Goal: Transaction & Acquisition: Purchase product/service

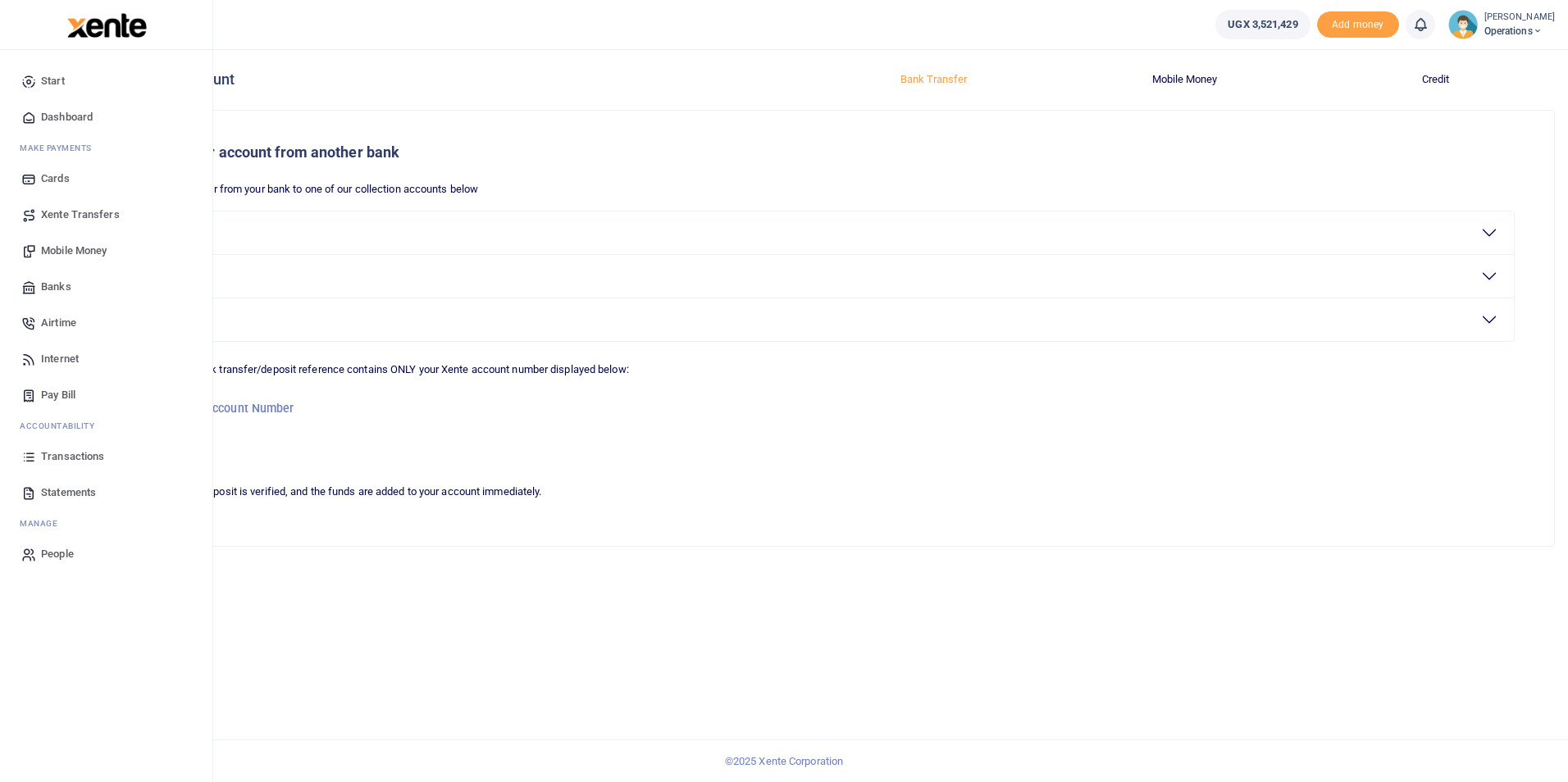
click at [71, 109] on span "Dashboard" at bounding box center [67, 117] width 52 height 17
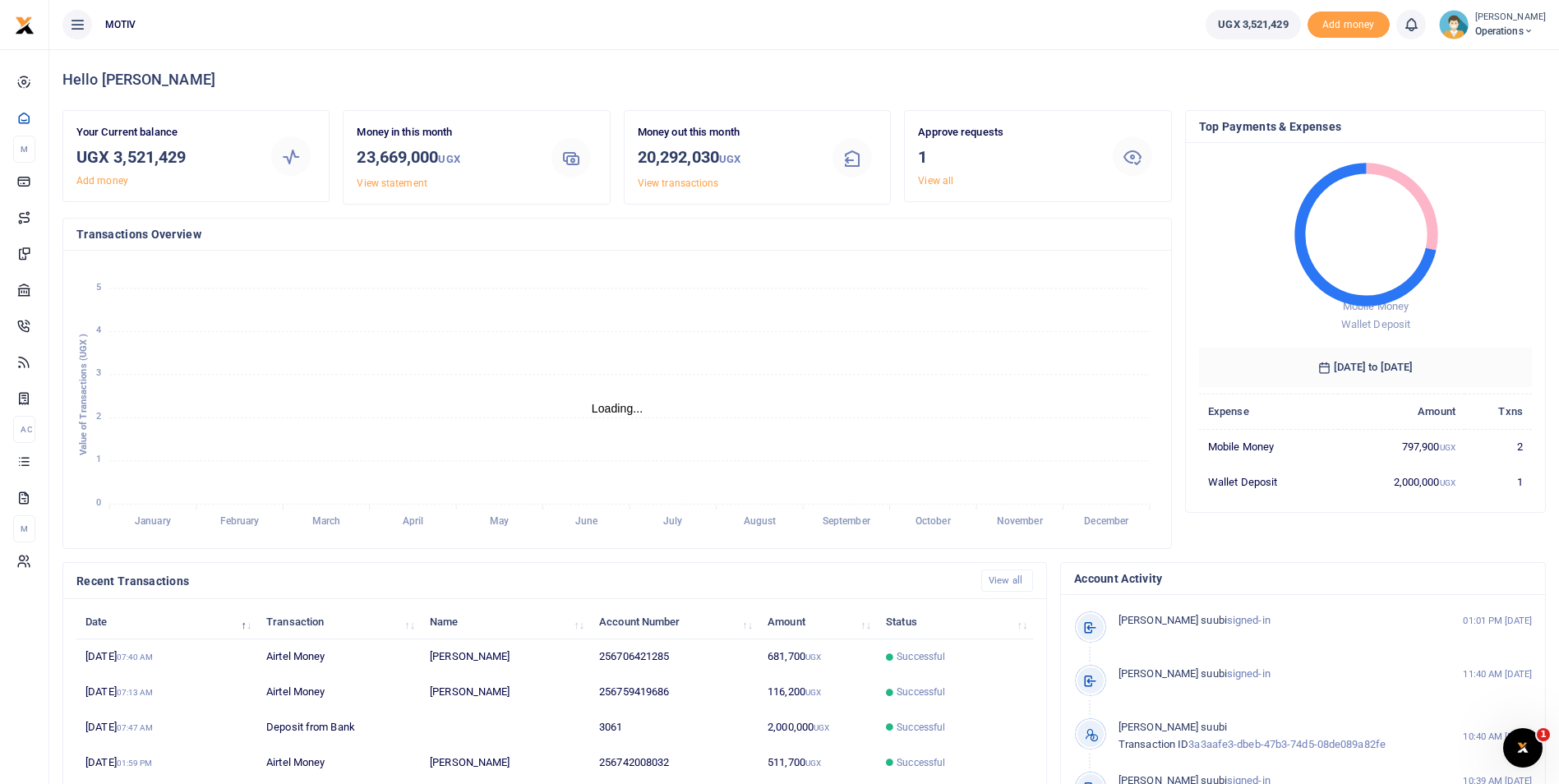
scroll to position [13, 13]
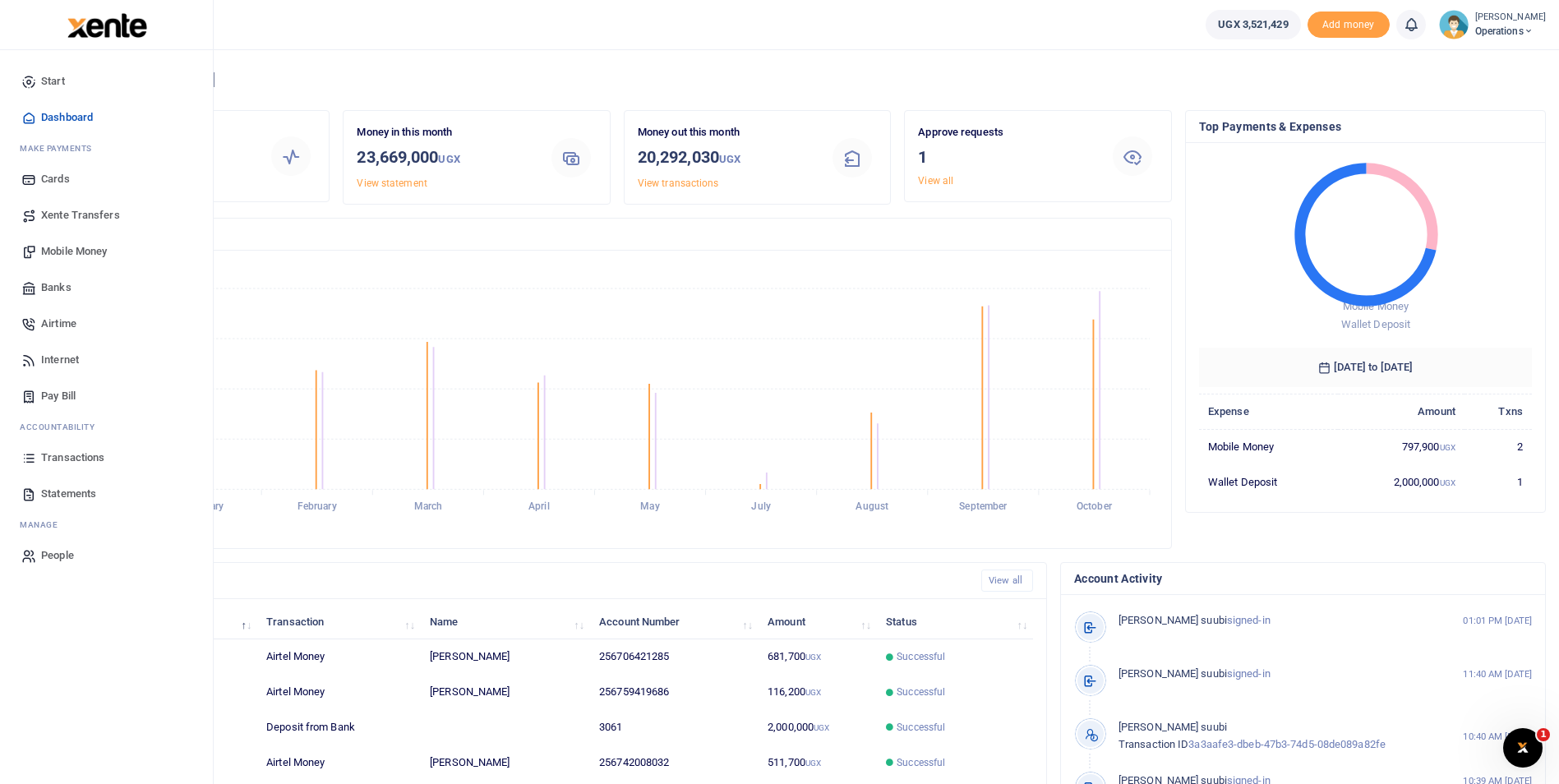
click at [66, 251] on span "Mobile Money" at bounding box center [73, 252] width 66 height 17
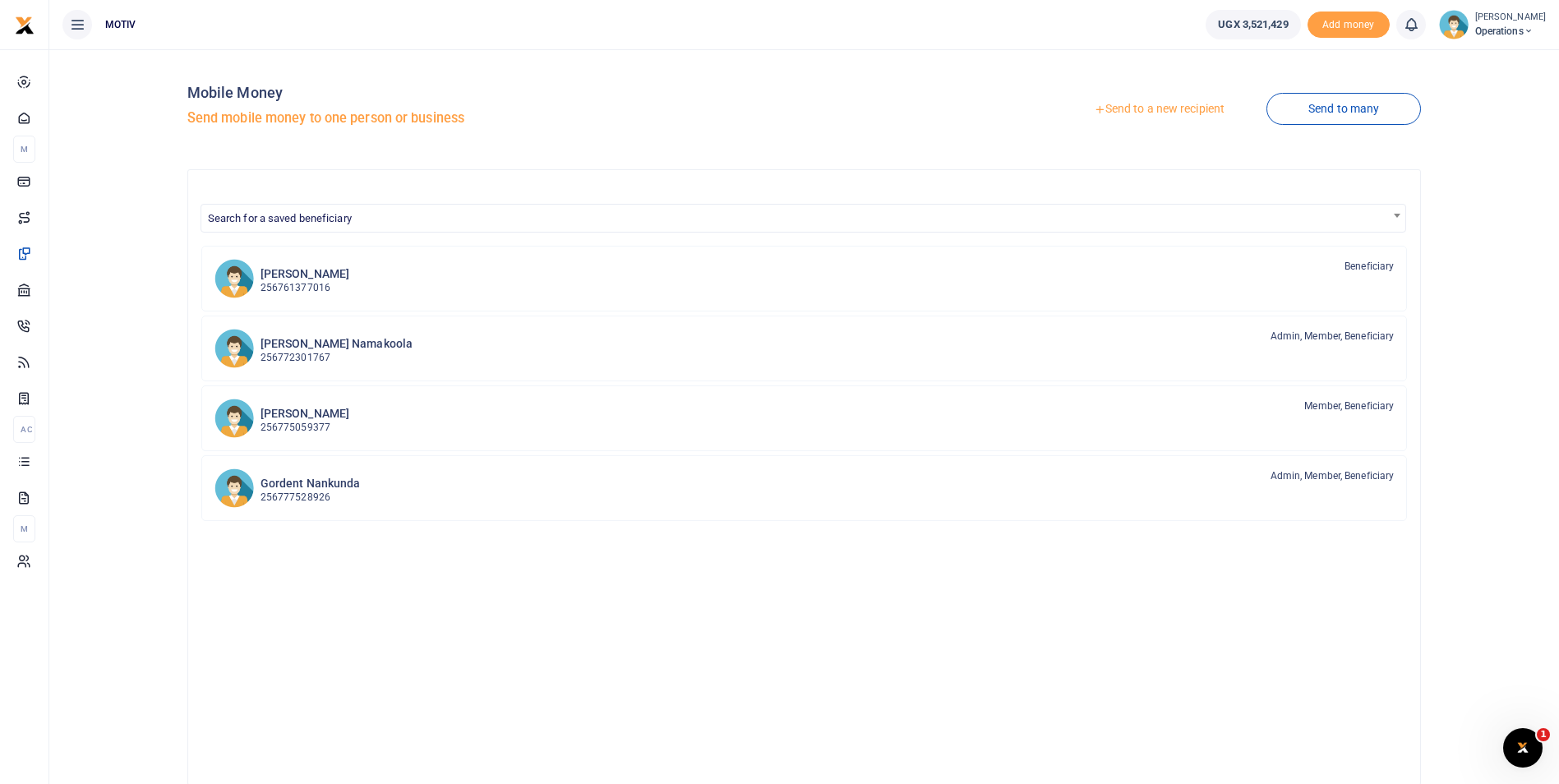
click at [1134, 110] on link "Send to a new recipient" at bounding box center [1158, 109] width 214 height 30
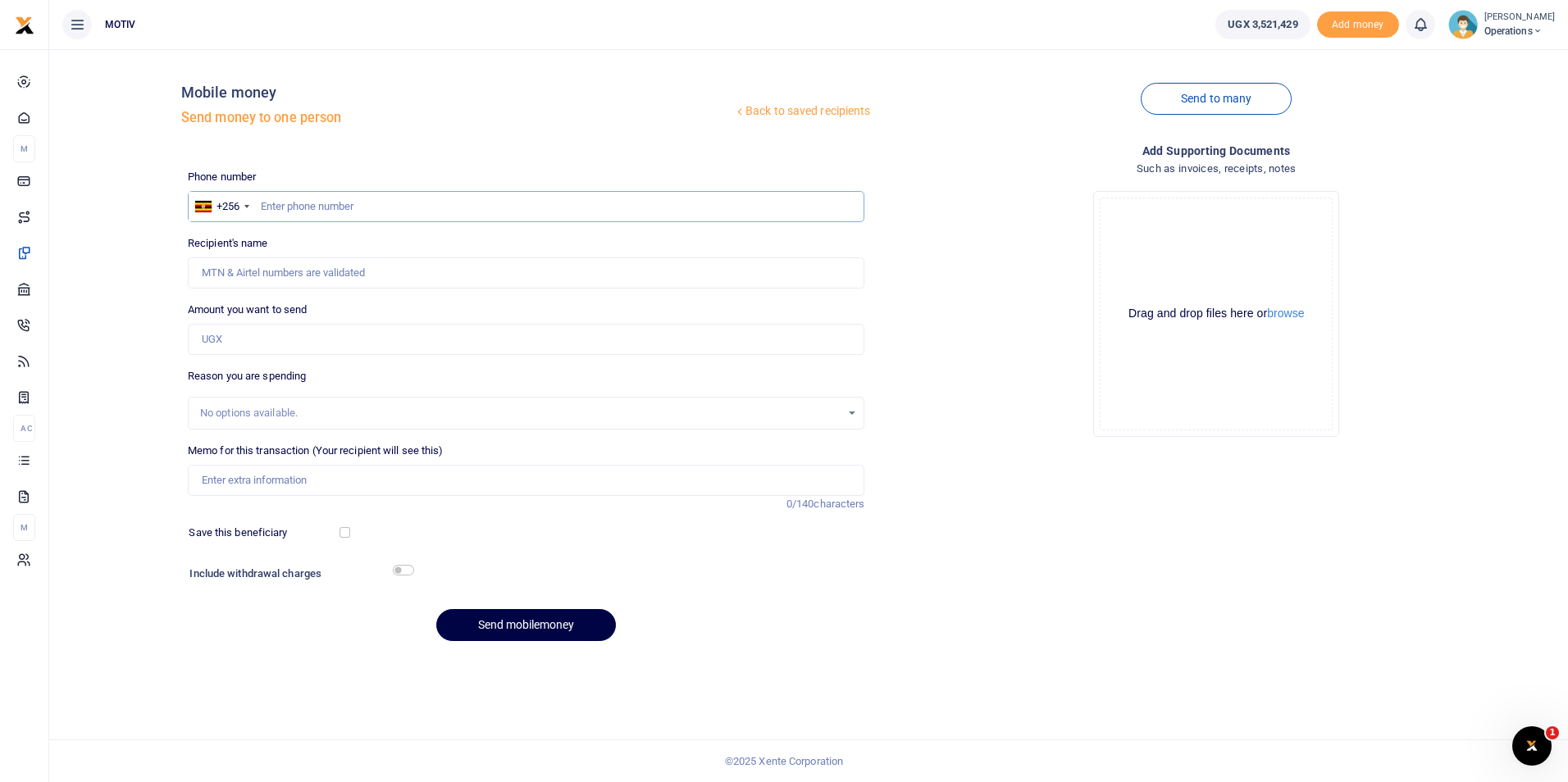
click at [297, 202] on input "text" at bounding box center [526, 206] width 678 height 31
paste input "0782838933"
type input "0782838933"
type input "Hajjirah Bint - Musa"
type input "0782838933"
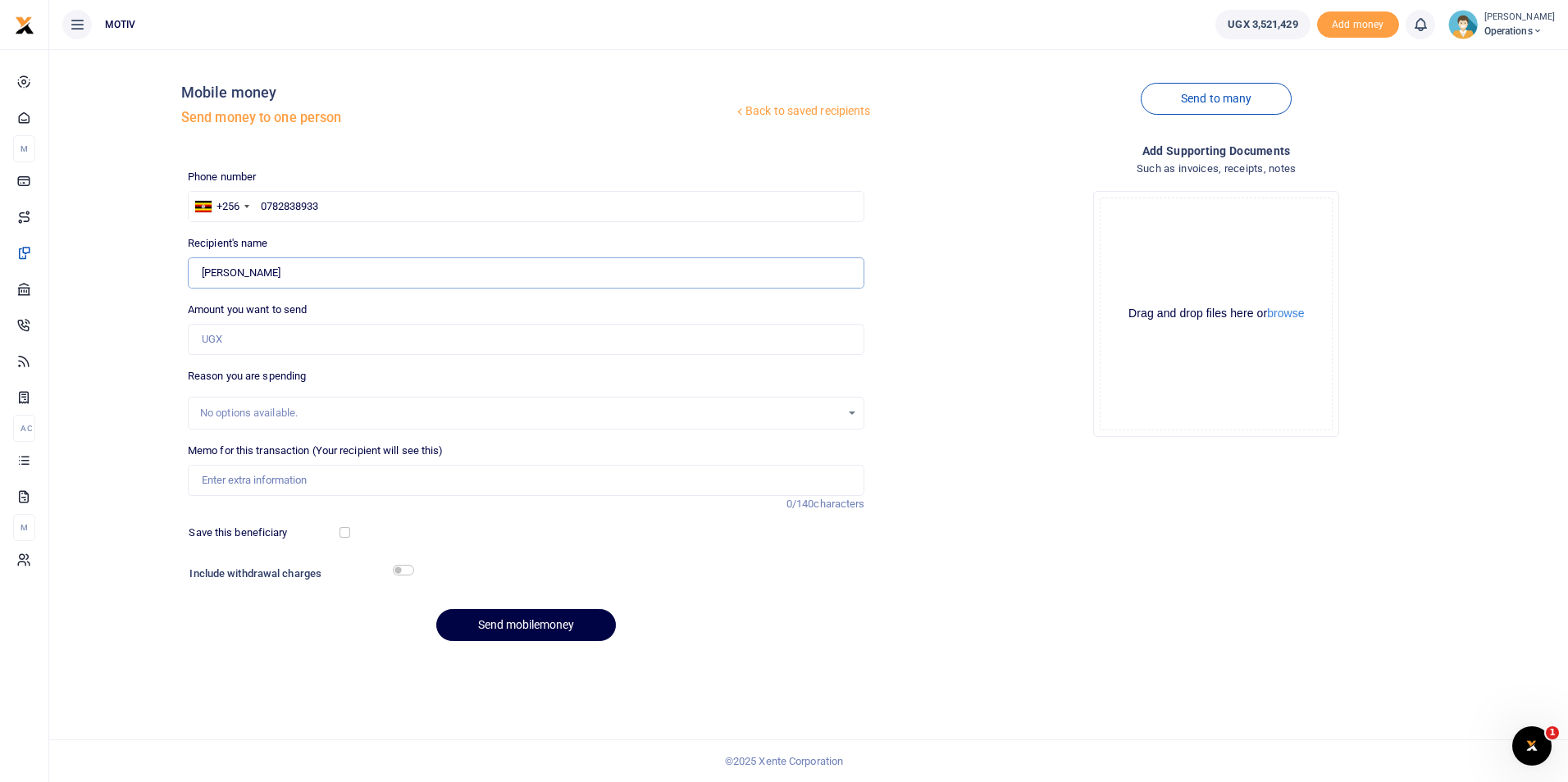
click at [268, 275] on input "Found" at bounding box center [526, 273] width 678 height 31
type input "Hajjirah Bint Musa"
click at [207, 357] on div "Phone number +256 Uganda +256 0782838933 Phone is required. Recipient's name Fo…" at bounding box center [526, 411] width 690 height 486
click at [219, 336] on input "Amount you want to send" at bounding box center [526, 339] width 678 height 31
type input "320,000"
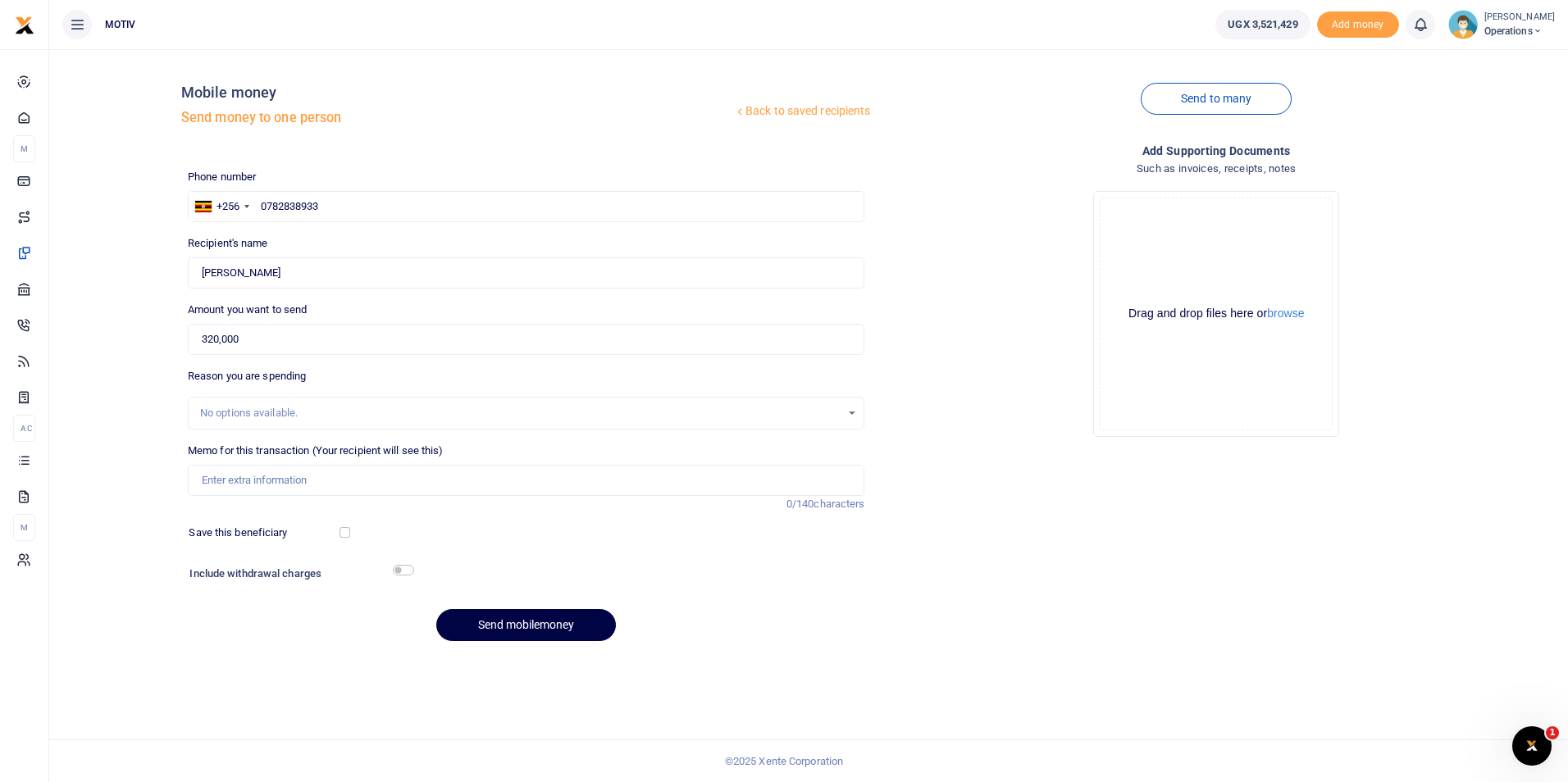
click at [111, 403] on div "Back to saved recipients Mobile money Send money to one person Send to many Pho…" at bounding box center [808, 358] width 1506 height 592
click at [252, 473] on input "Memo for this transaction (Your recipient will see this)" at bounding box center [526, 480] width 678 height 31
paste input "KITY25PV0118 up"
paste input "Fresh vegetables (Peter's refund)"
click at [453, 485] on input "KITY25PV0118 Payment for fresh vegetables (Peter's refund)" at bounding box center [526, 480] width 678 height 31
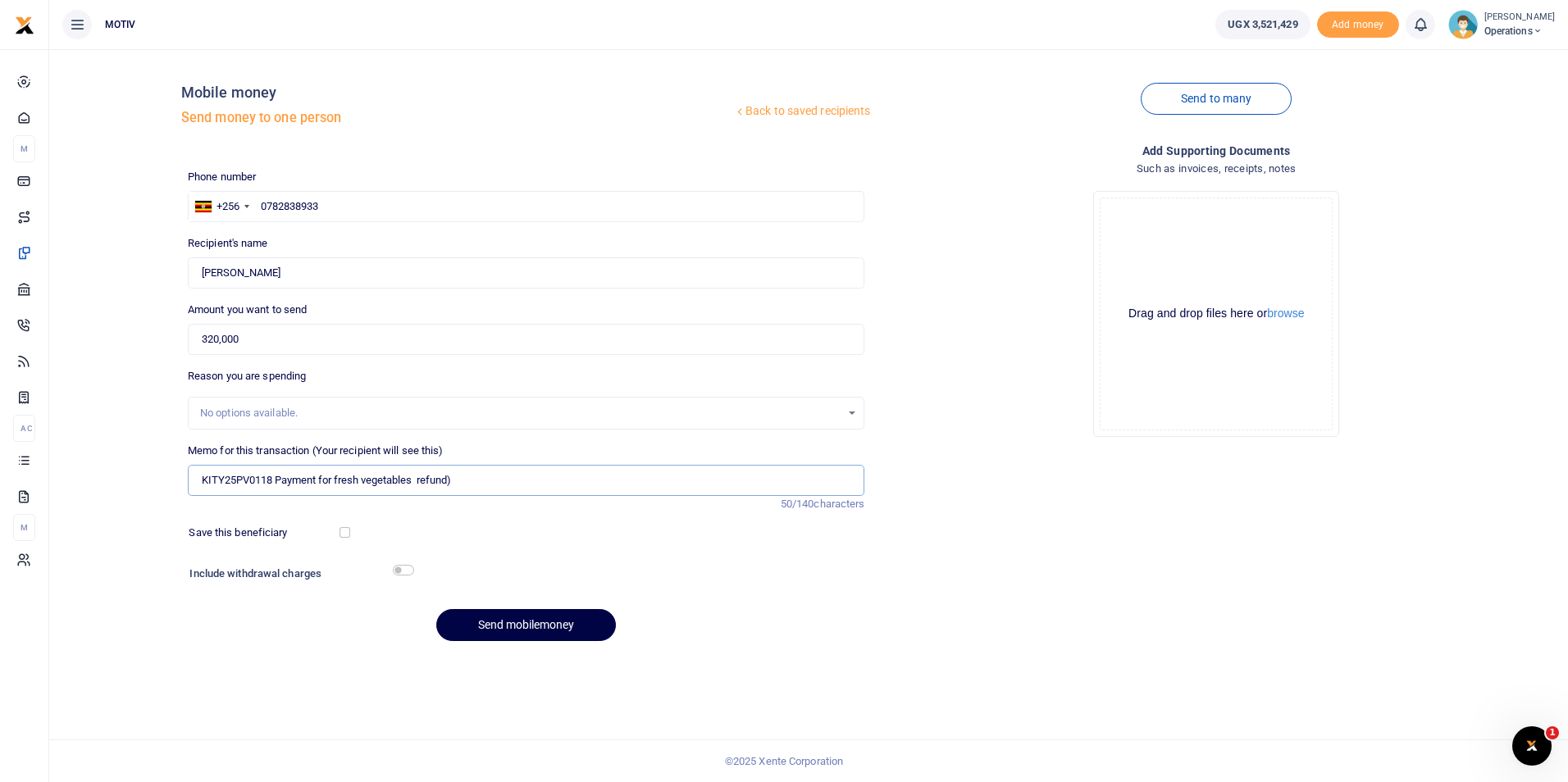
click at [453, 485] on input "KITY25PV0118 Payment for fresh vegetables refund)" at bounding box center [526, 480] width 678 height 31
type input "KITY25PV0118 Payment for fresh vegetables."
click at [406, 574] on input "checkbox" at bounding box center [403, 569] width 22 height 11
checkbox input "true"
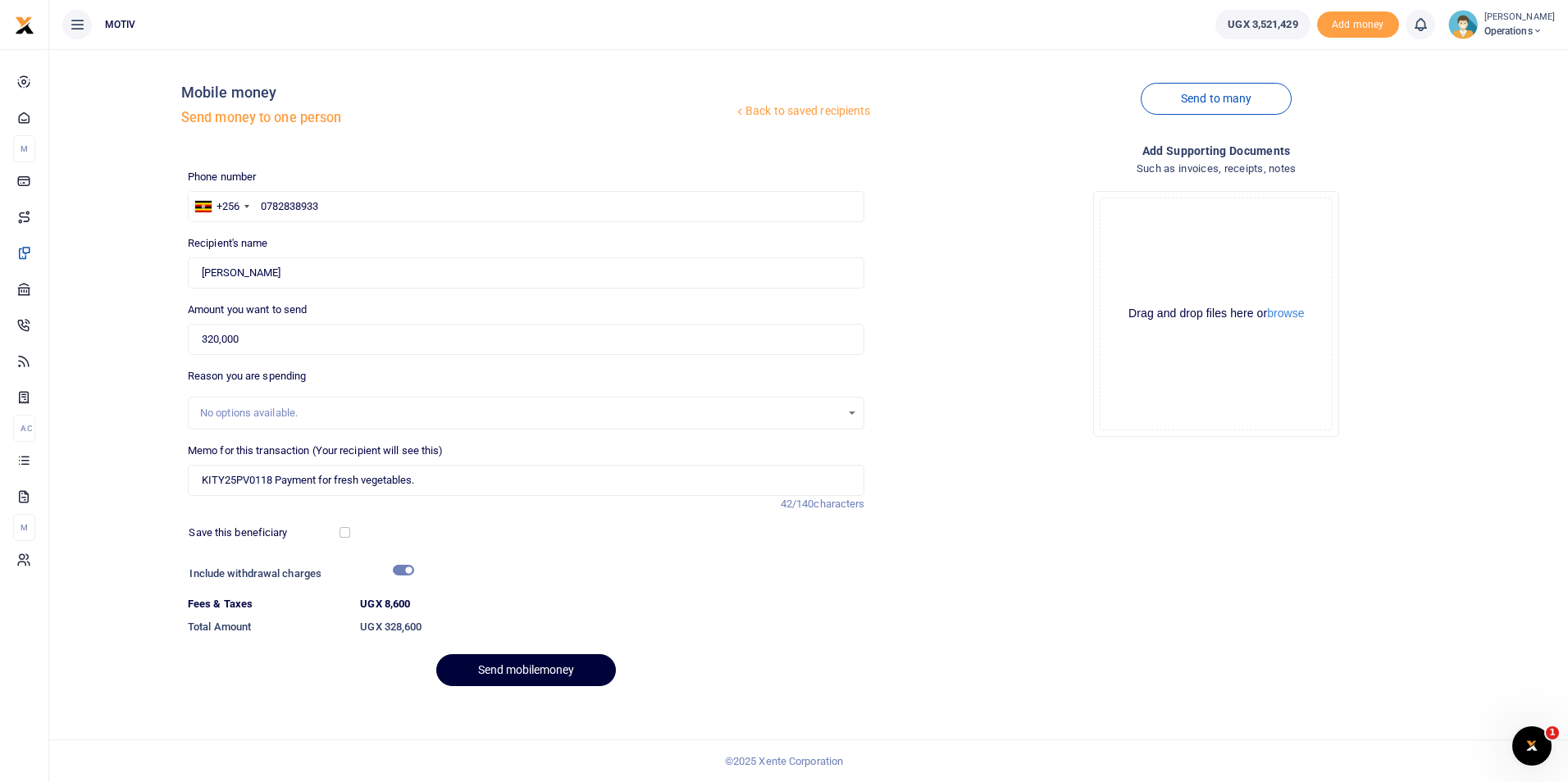
click at [508, 671] on button "Send mobilemoney" at bounding box center [526, 670] width 180 height 32
click at [432, 484] on input "KITY25PV0118 Payment for fresh vegetables." at bounding box center [526, 480] width 678 height 31
type input "KITY25PV0118 Payment for fresh vegetables"
click at [502, 662] on button "Send mobilemoney" at bounding box center [526, 670] width 180 height 32
